Goal: Information Seeking & Learning: Understand process/instructions

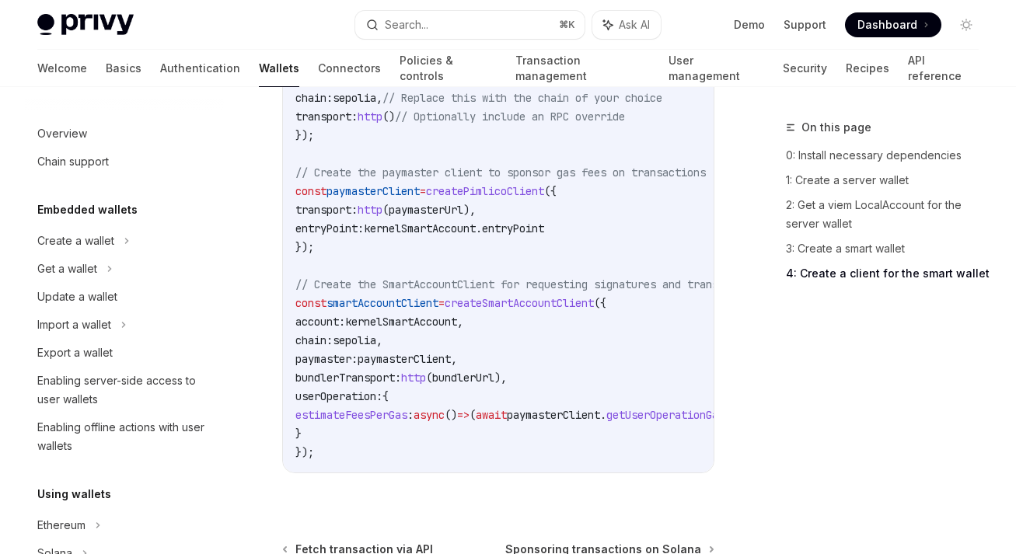
scroll to position [930, 0]
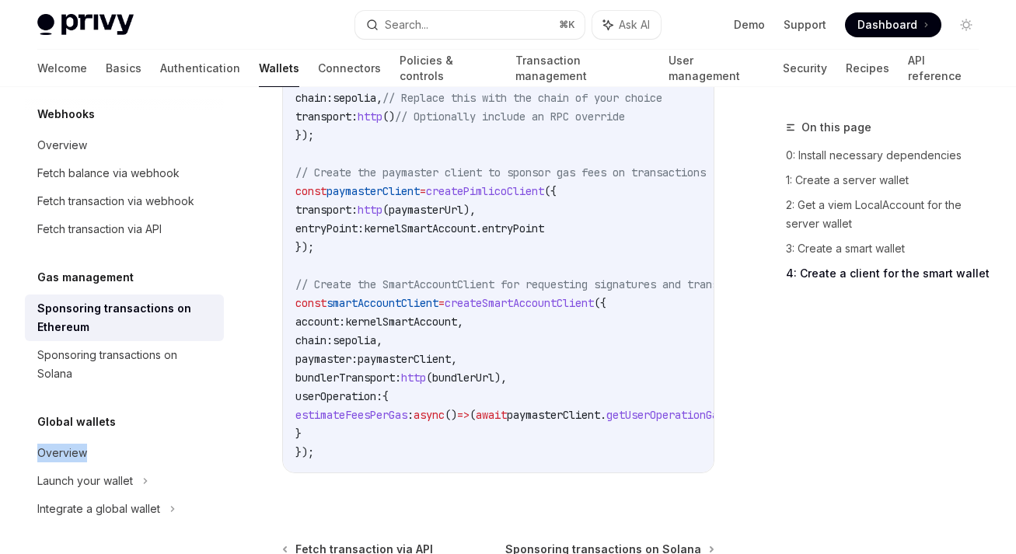
click at [178, 428] on div "Global wallets" at bounding box center [124, 422] width 199 height 19
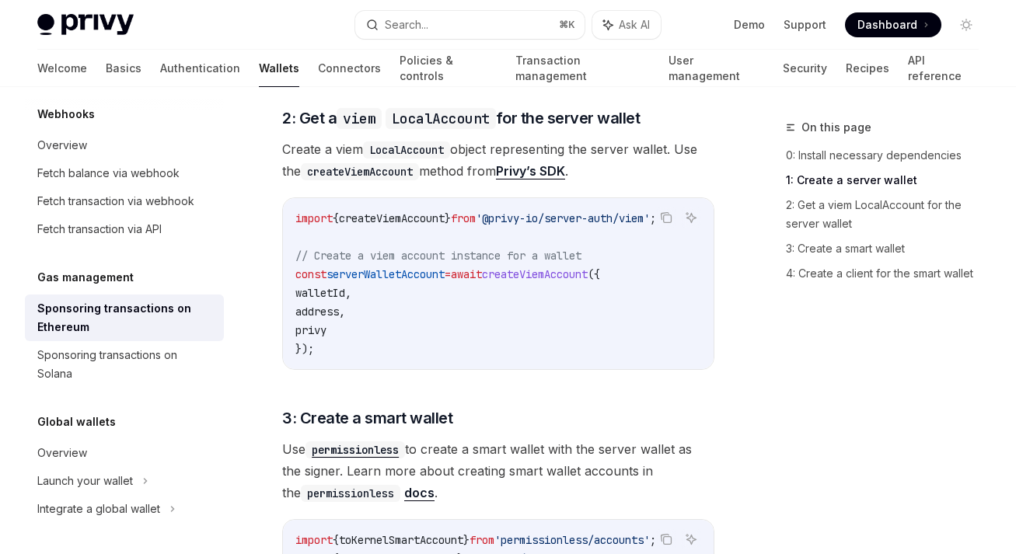
scroll to position [1102, 0]
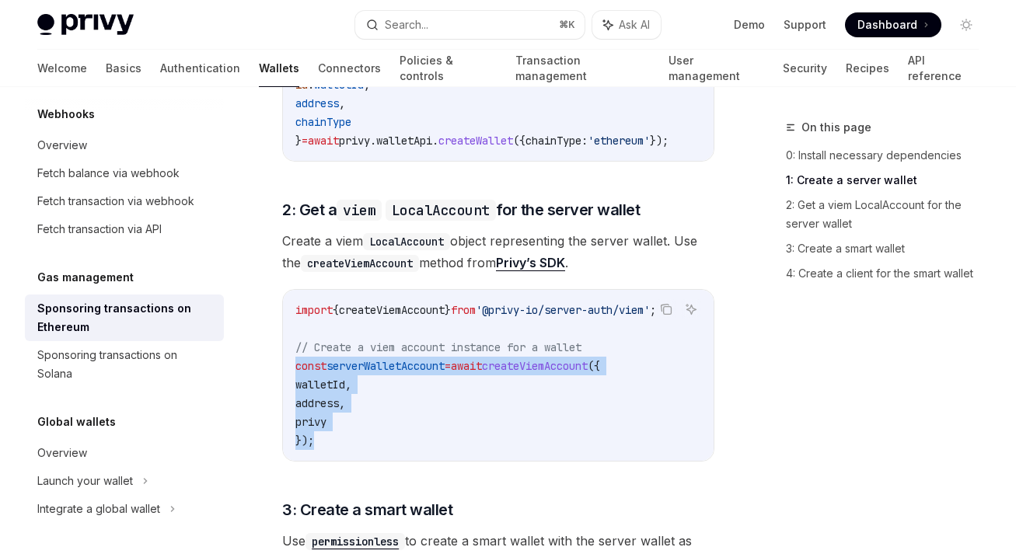
drag, startPoint x: 295, startPoint y: 324, endPoint x: 333, endPoint y: 417, distance: 100.0
click at [333, 417] on div "import { createViemAccount } from '@privy-io/server-auth/viem' ; // Create a vi…" at bounding box center [498, 375] width 431 height 171
copy code "const serverWalletAccount = await createViemAccount ({ walletId , address , pri…"
click at [358, 303] on span "createViemAccount" at bounding box center [392, 310] width 106 height 14
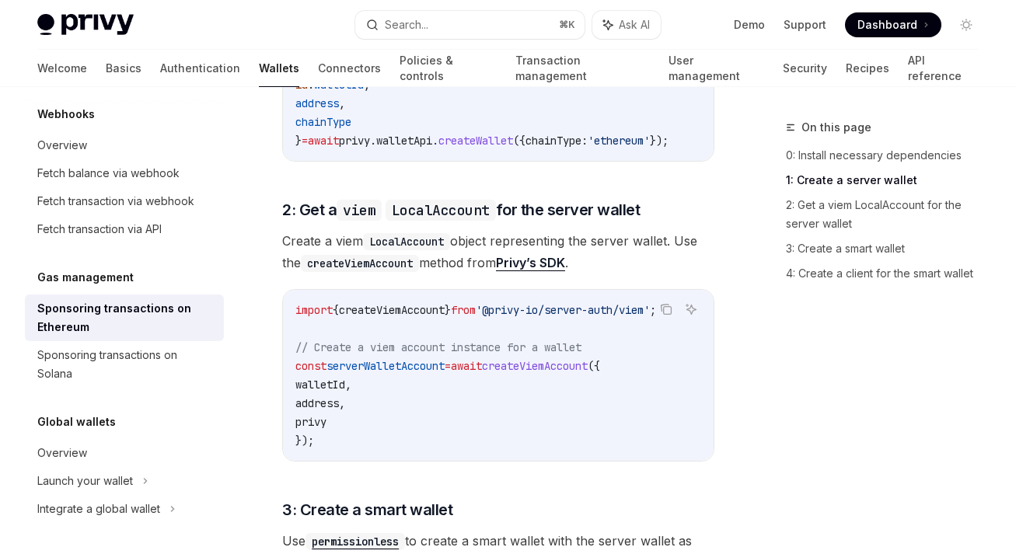
click at [358, 303] on span "createViemAccount" at bounding box center [392, 310] width 106 height 14
click at [375, 303] on span "createViemAccount" at bounding box center [392, 310] width 106 height 14
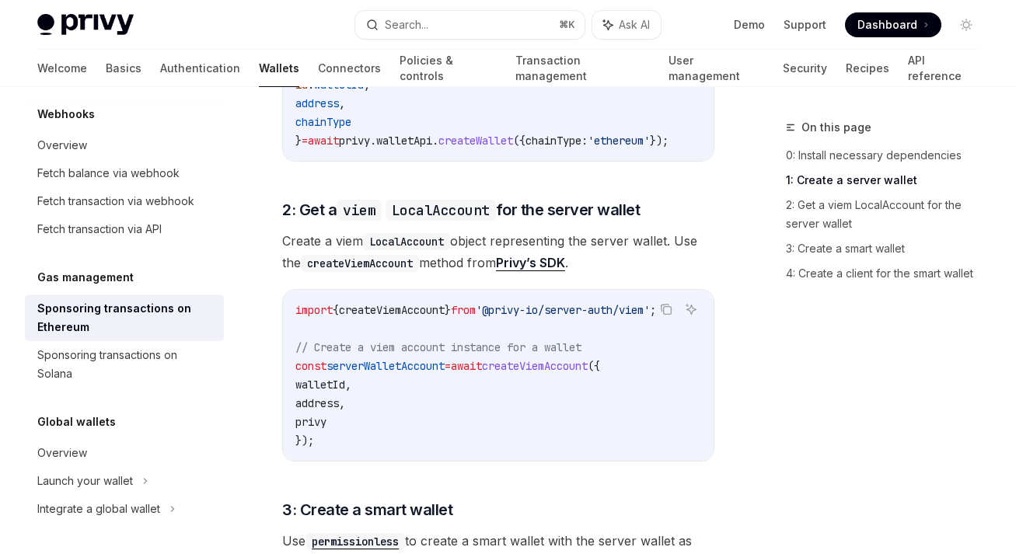
click at [375, 303] on span "createViemAccount" at bounding box center [392, 310] width 106 height 14
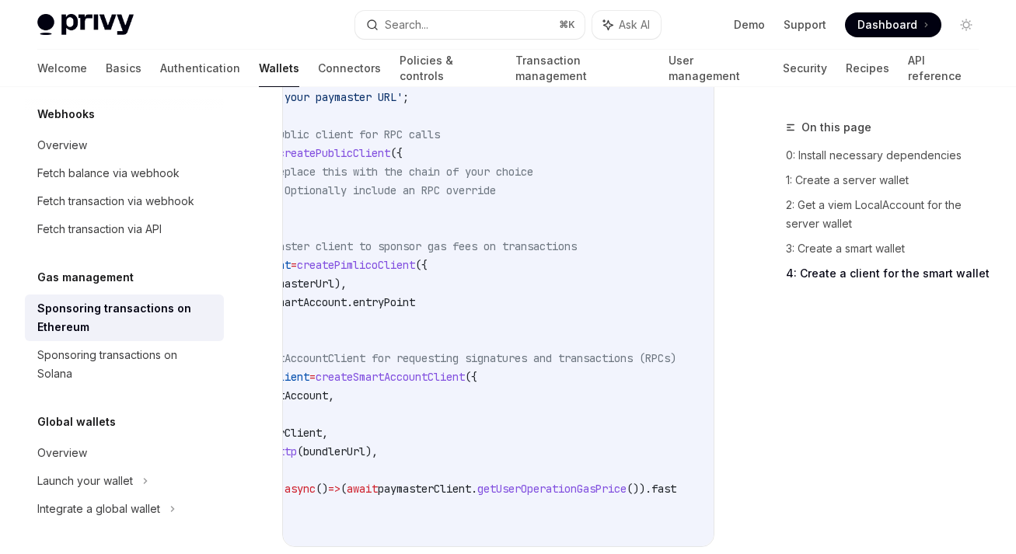
scroll to position [0, 0]
